Goal: Task Accomplishment & Management: Manage account settings

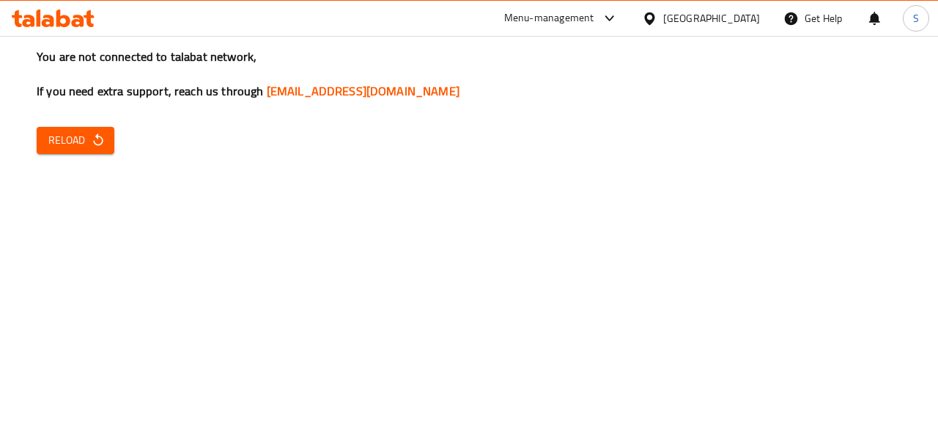
click at [78, 134] on span "Reload" at bounding box center [75, 140] width 54 height 18
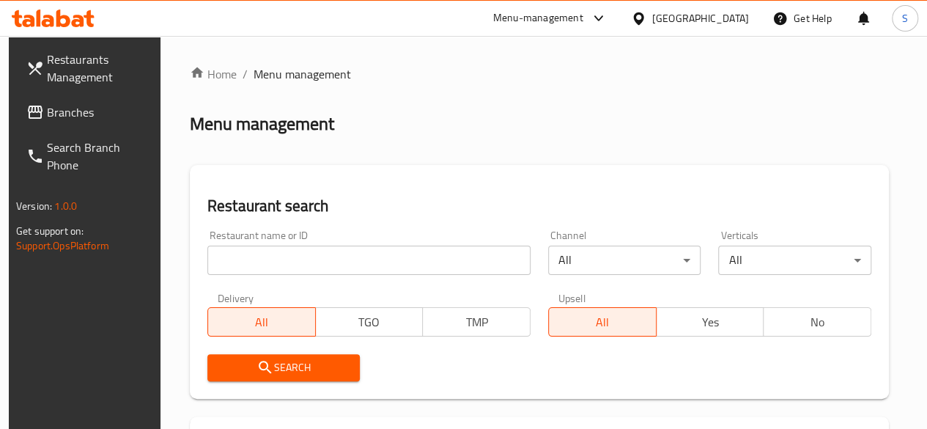
click at [292, 254] on input "search" at bounding box center [368, 259] width 323 height 29
click at [291, 361] on span "Search" at bounding box center [284, 367] width 130 height 18
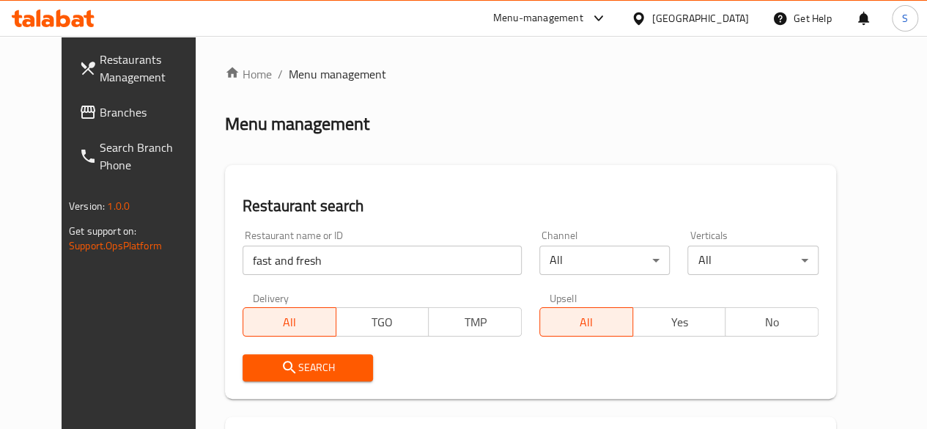
scroll to position [186, 0]
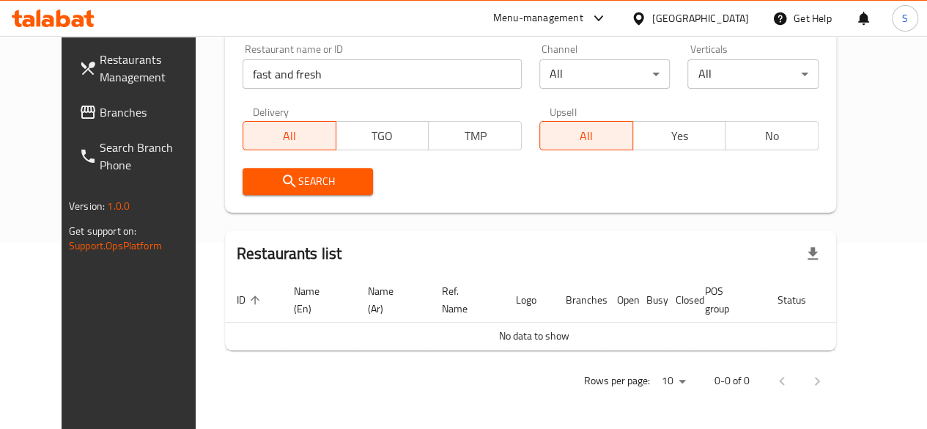
click at [298, 185] on span "Search" at bounding box center [308, 181] width 108 height 18
click at [243, 77] on input "fast and fresh" at bounding box center [382, 73] width 279 height 29
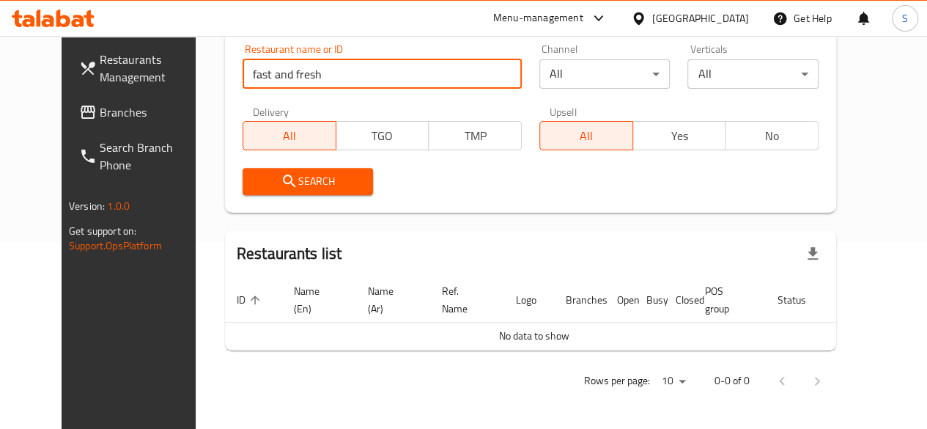
click at [243, 77] on input "fast and fresh" at bounding box center [382, 73] width 279 height 29
type input "fast & fresh"
click button "Search" at bounding box center [308, 181] width 131 height 27
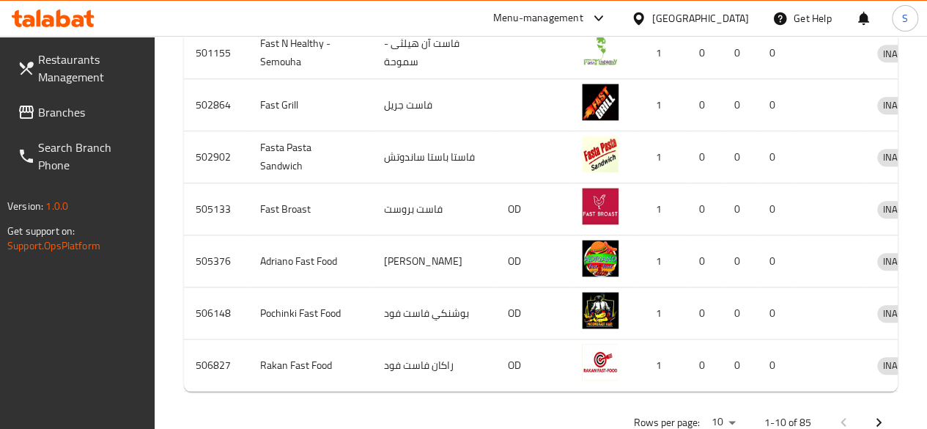
scroll to position [776, 0]
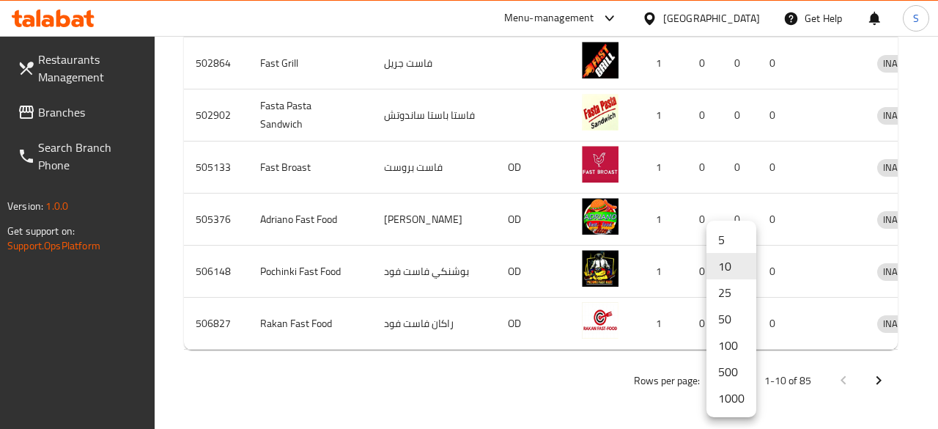
click at [735, 379] on li "500" at bounding box center [731, 371] width 50 height 26
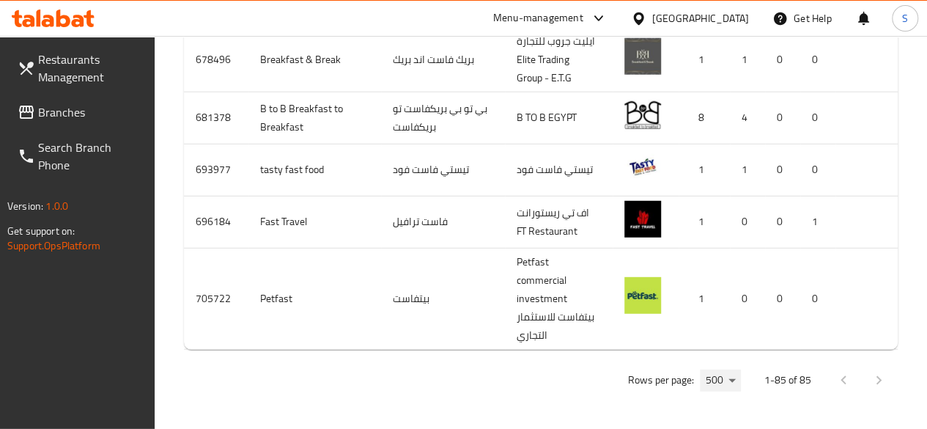
scroll to position [5003, 0]
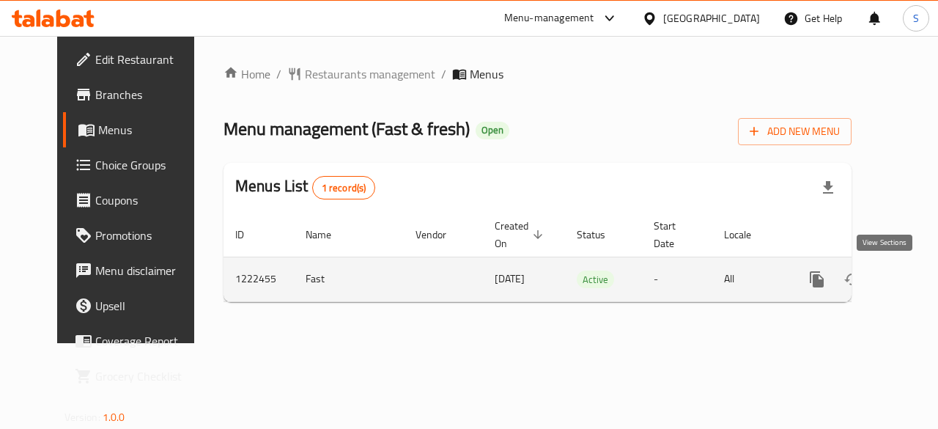
click at [914, 278] on icon "enhanced table" at bounding box center [923, 279] width 18 height 18
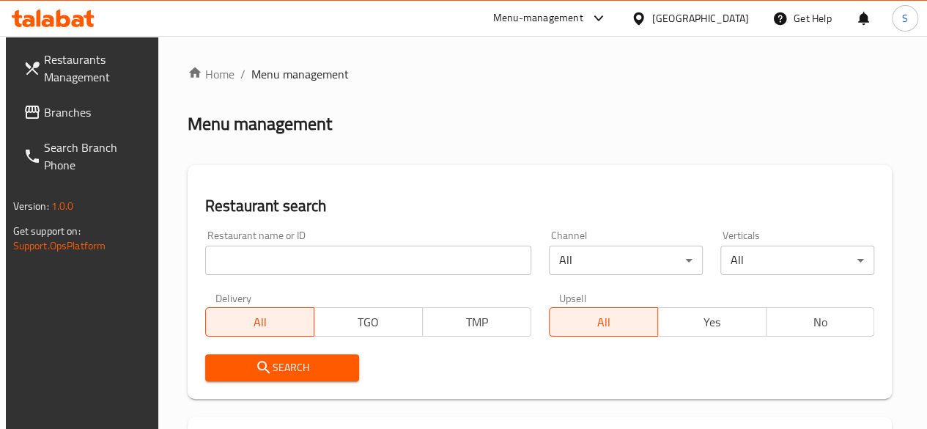
click at [267, 265] on input "search" at bounding box center [368, 259] width 326 height 29
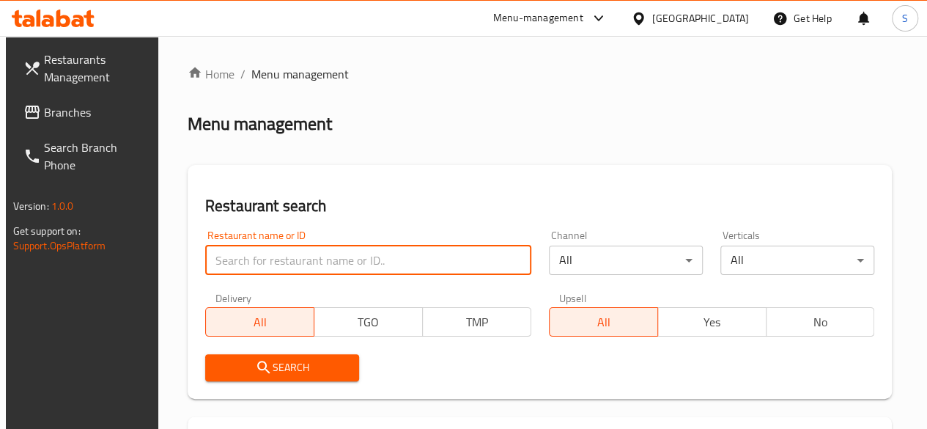
click at [267, 265] on input "search" at bounding box center [368, 259] width 326 height 29
